Goal: Information Seeking & Learning: Learn about a topic

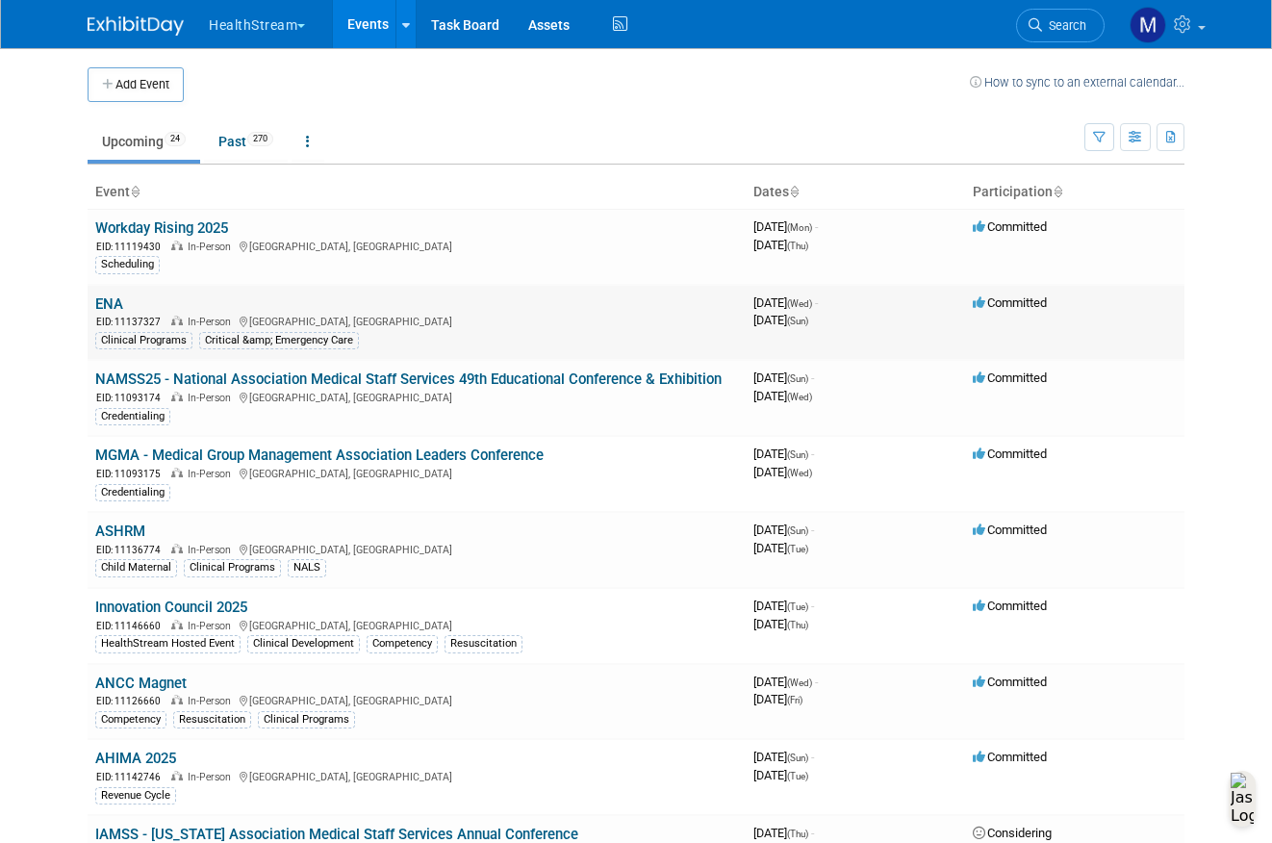
click at [117, 316] on span "EID: 11137327" at bounding box center [132, 321] width 72 height 11
click at [112, 310] on link "ENA" at bounding box center [109, 303] width 28 height 17
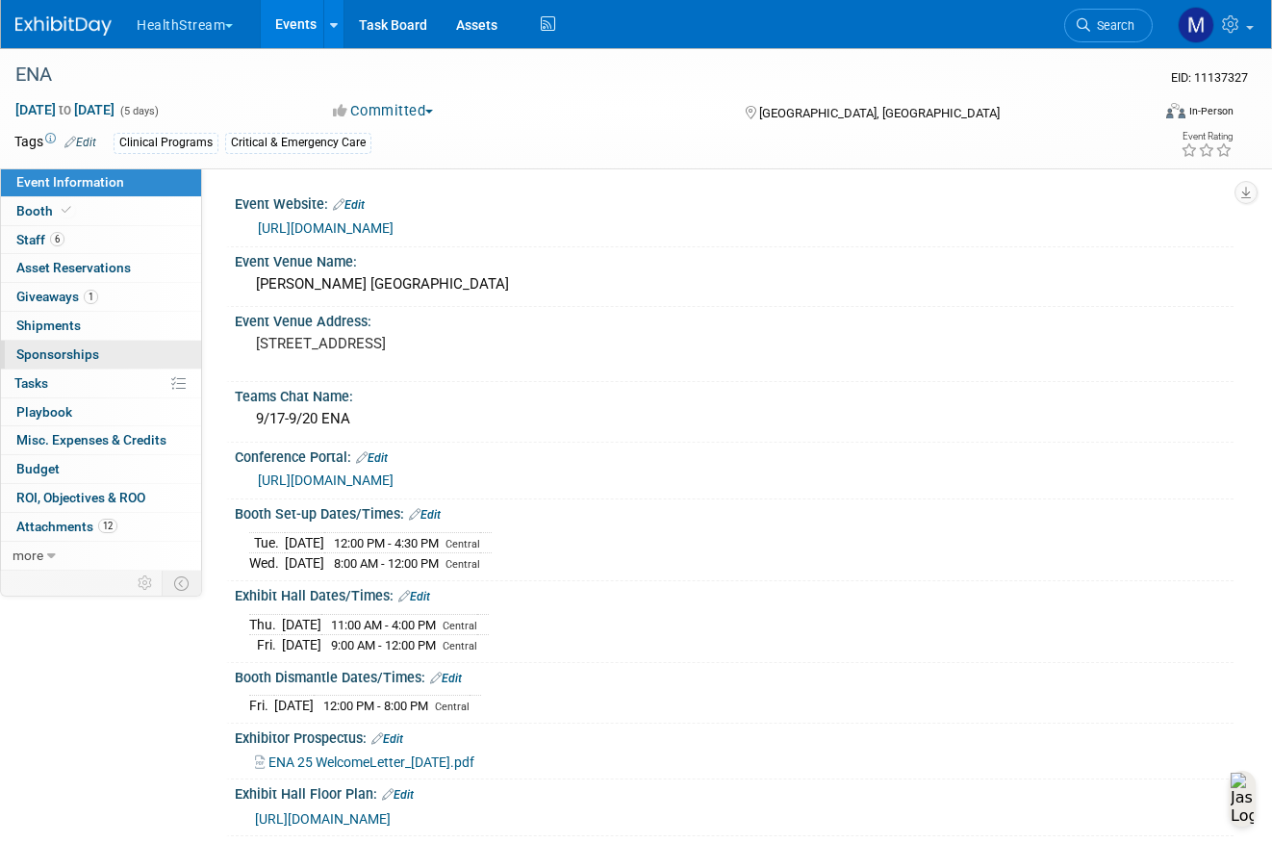
click at [82, 353] on span "Sponsorships 0" at bounding box center [57, 353] width 83 height 15
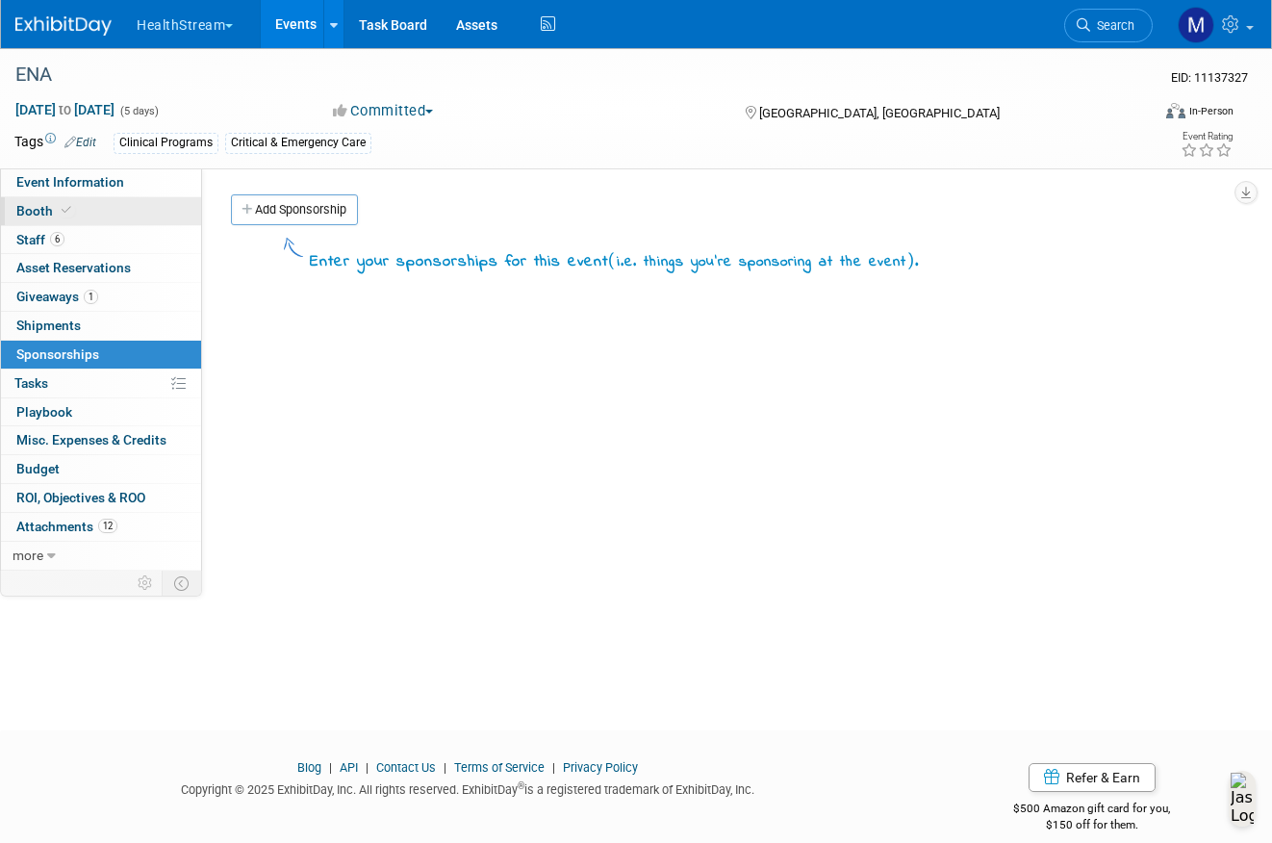
click at [53, 203] on span "Booth" at bounding box center [45, 210] width 59 height 15
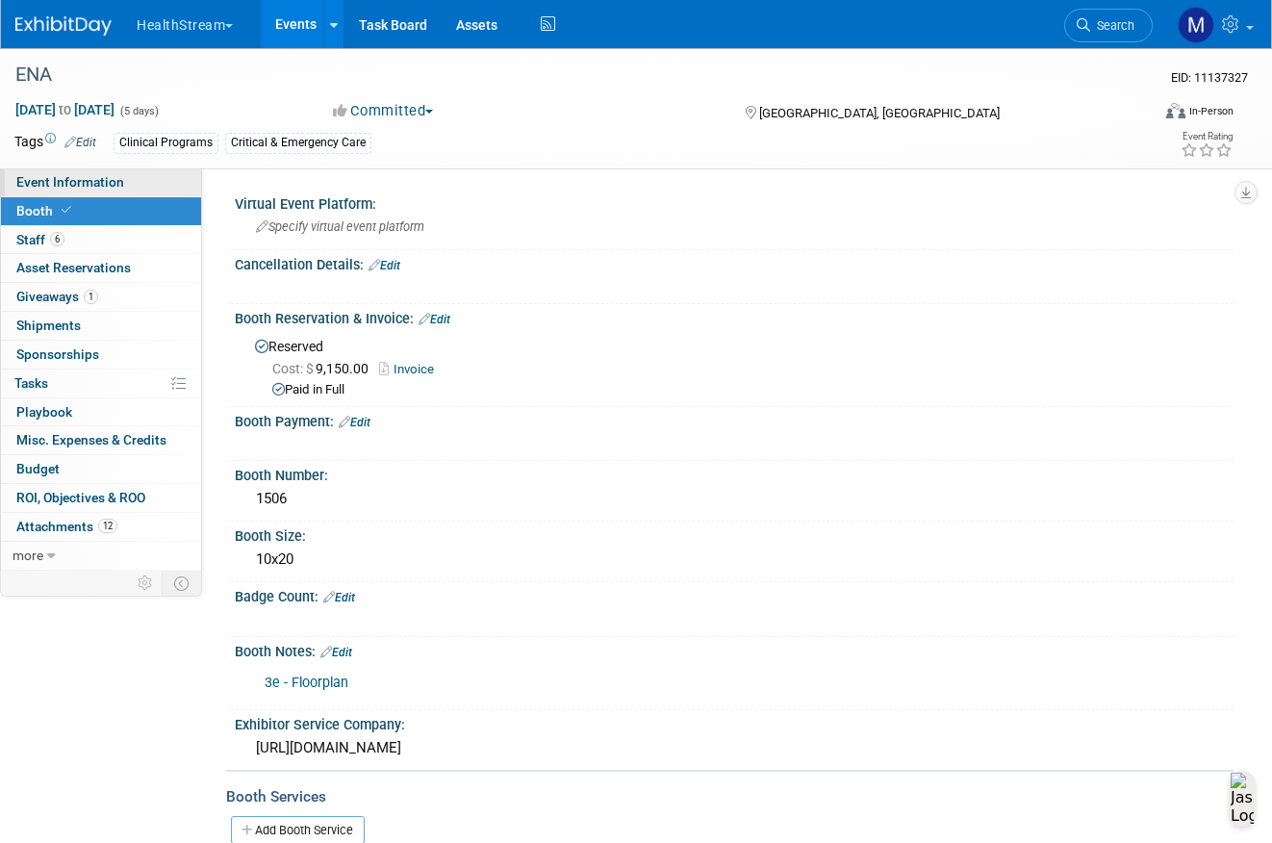
click at [50, 186] on span "Event Information" at bounding box center [70, 181] width 108 height 15
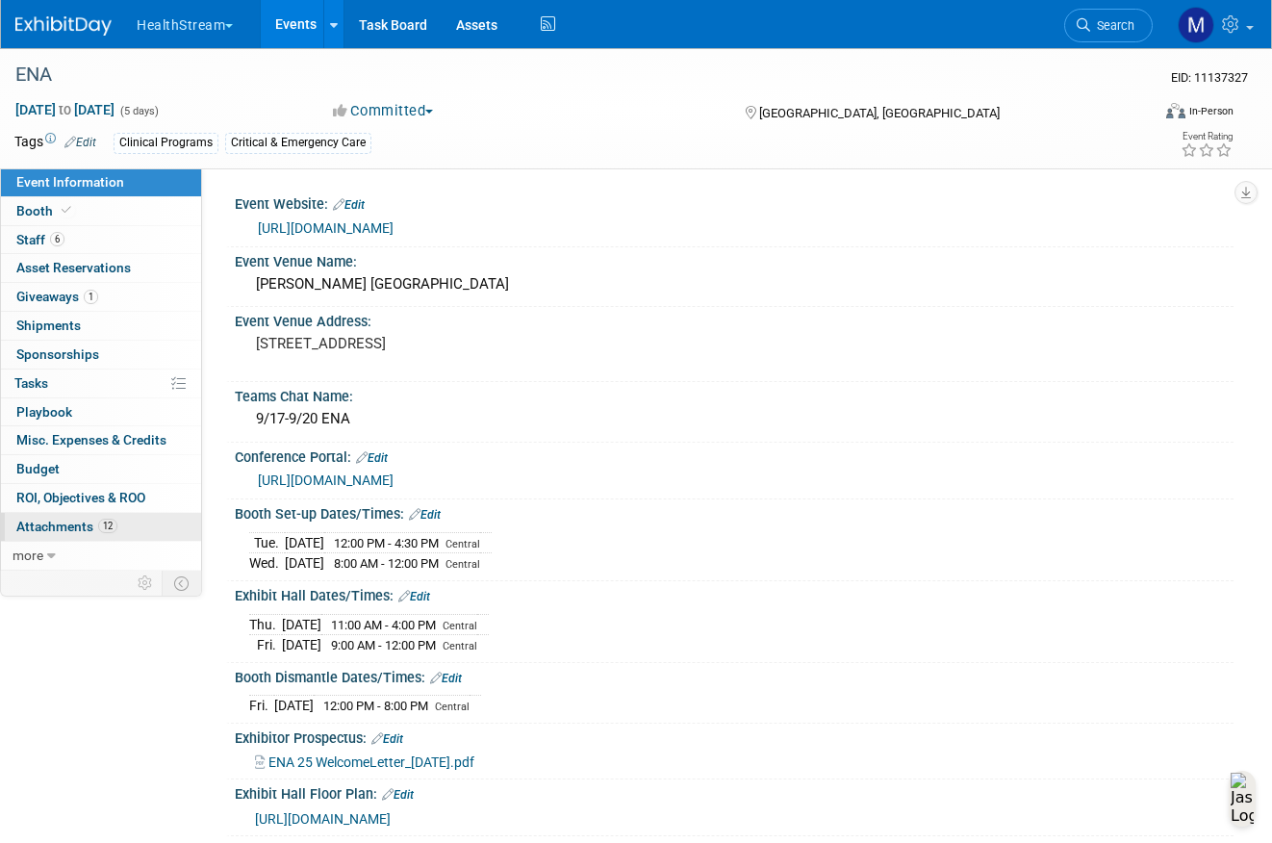
click at [139, 536] on link "12 Attachments 12" at bounding box center [101, 527] width 200 height 28
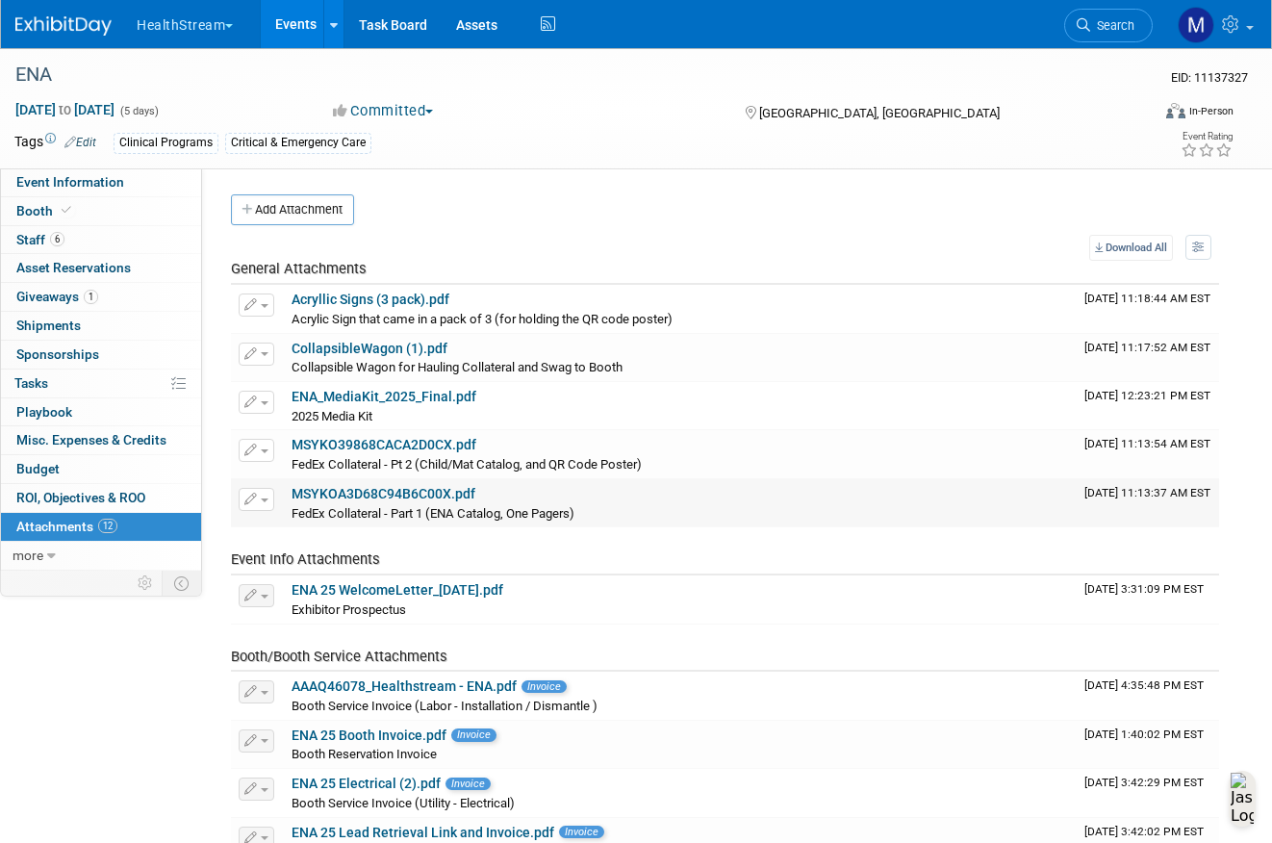
click at [401, 496] on link "MSYKOA3D68C94B6C00X.pdf" at bounding box center [383, 493] width 184 height 15
